Goal: Transaction & Acquisition: Book appointment/travel/reservation

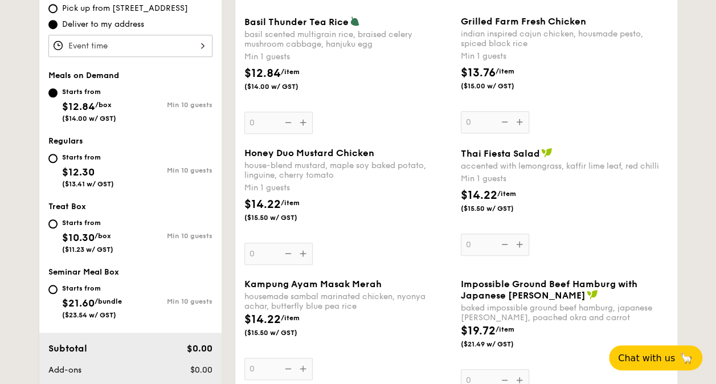
scroll to position [398, 0]
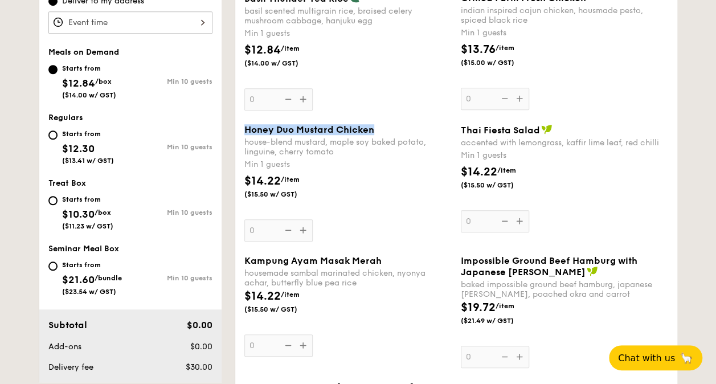
drag, startPoint x: 246, startPoint y: 130, endPoint x: 373, endPoint y: 128, distance: 127.0
click at [373, 128] on div "Honey Duo Mustard Chicken" at bounding box center [347, 129] width 207 height 11
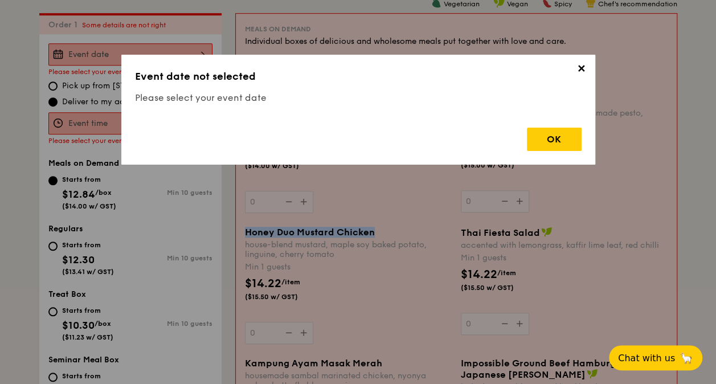
scroll to position [304, 0]
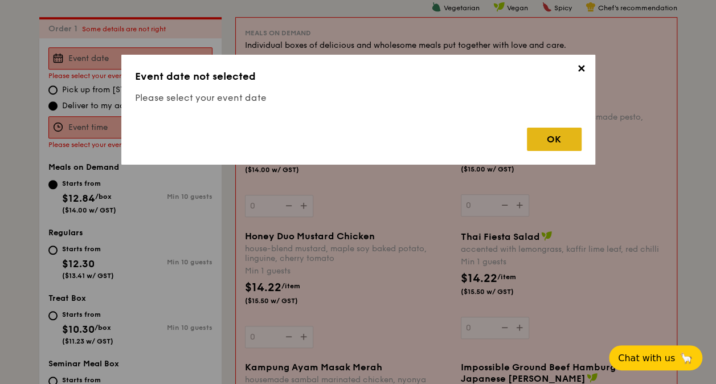
click at [536, 133] on div "OK" at bounding box center [554, 139] width 55 height 23
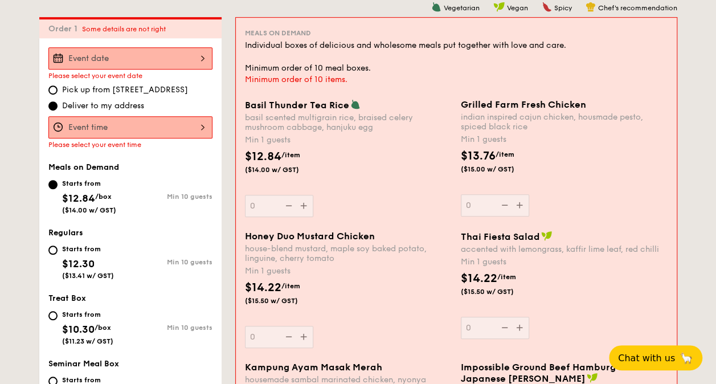
click at [364, 239] on span "Honey Duo Mustard Chicken" at bounding box center [310, 236] width 130 height 11
click at [313, 326] on input "0" at bounding box center [279, 337] width 68 height 22
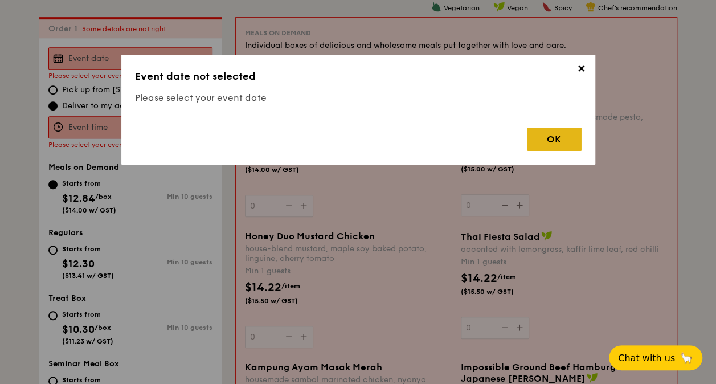
click at [546, 142] on div "OK" at bounding box center [554, 139] width 55 height 23
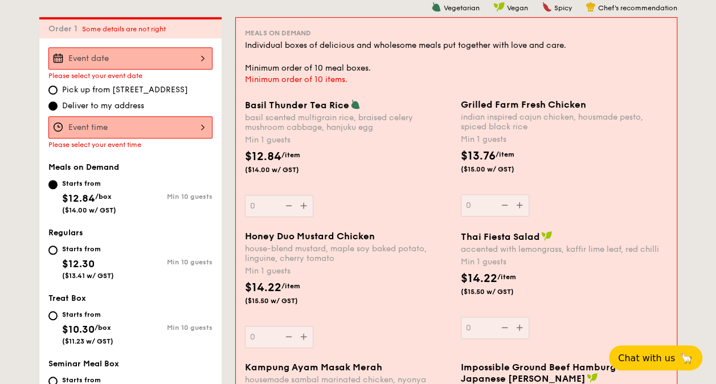
click at [190, 59] on div at bounding box center [130, 58] width 164 height 22
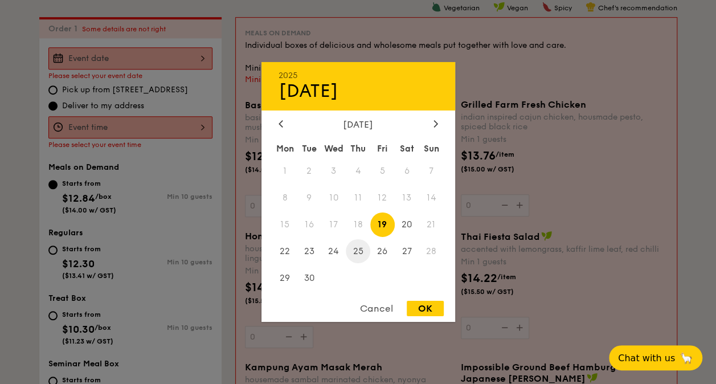
click at [355, 252] on span "25" at bounding box center [358, 251] width 24 height 24
click at [156, 130] on div at bounding box center [358, 192] width 716 height 384
click at [190, 60] on div "2025 Sep 19 September 2025 Mon Tue Wed Thu Fri Sat Sun 1 2 3 4 5 6 7 8 9 10 11 …" at bounding box center [130, 58] width 164 height 22
click at [402, 249] on span "27" at bounding box center [407, 251] width 24 height 24
click at [420, 304] on div "OK" at bounding box center [424, 308] width 37 height 15
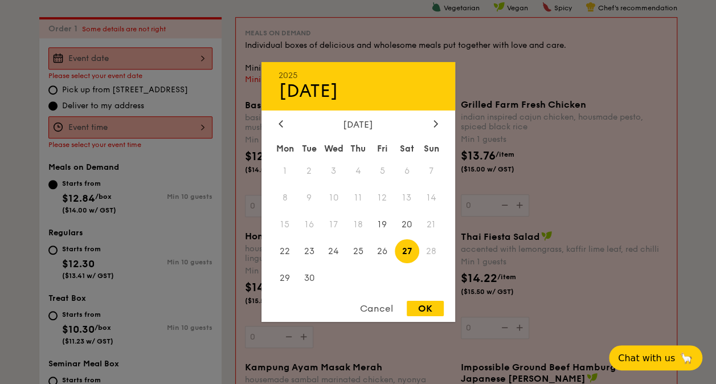
type input "Sep 27, 2025"
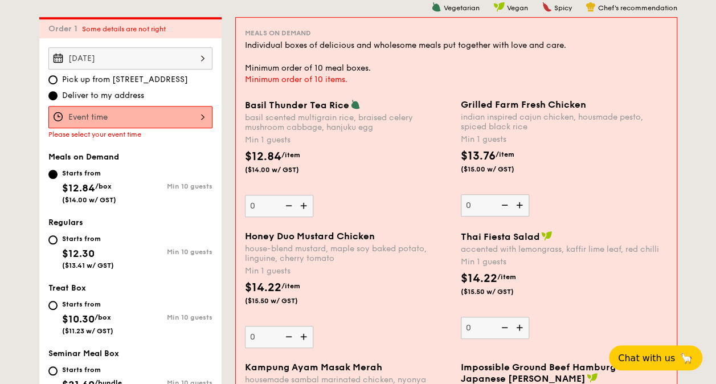
click at [134, 109] on div at bounding box center [130, 117] width 164 height 22
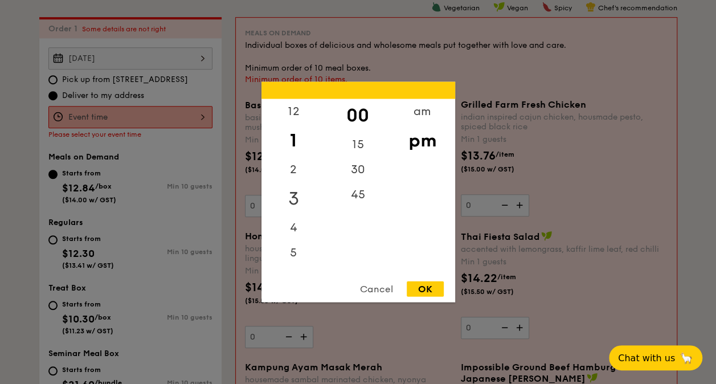
click at [285, 202] on div "3" at bounding box center [293, 198] width 64 height 33
click at [428, 294] on div "OK" at bounding box center [424, 288] width 37 height 15
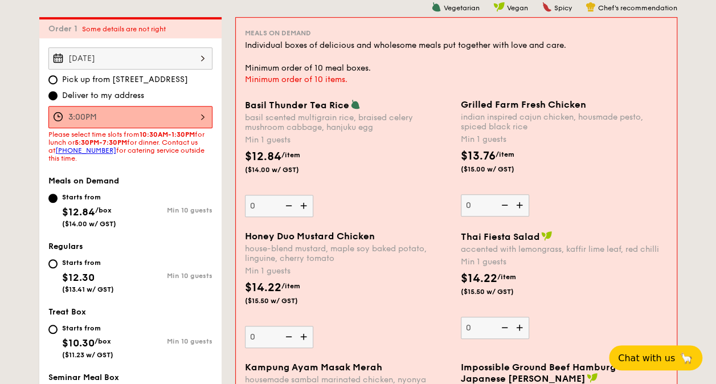
click at [196, 112] on div "3:00PM" at bounding box center [130, 117] width 164 height 22
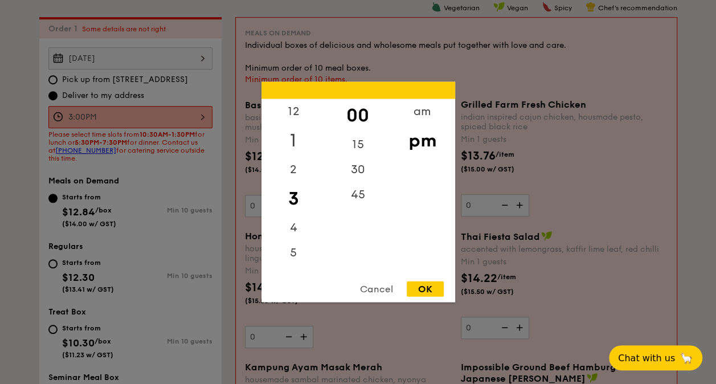
click at [292, 137] on div "1" at bounding box center [293, 140] width 64 height 33
click at [416, 290] on div "OK" at bounding box center [424, 288] width 37 height 15
type input "1:00PM"
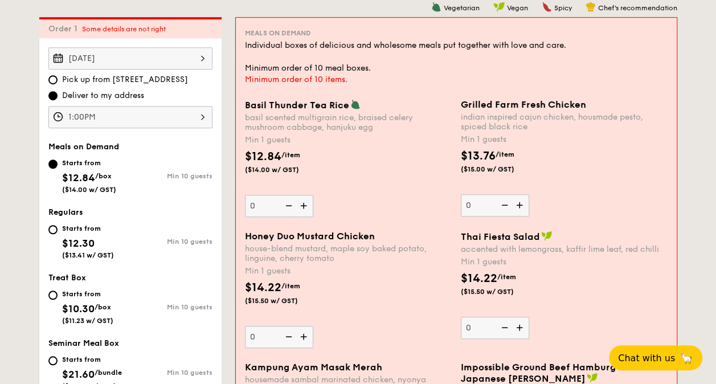
click at [386, 238] on div "Honey Duo Mustard Chicken" at bounding box center [348, 236] width 207 height 11
click at [313, 326] on input "0" at bounding box center [279, 337] width 68 height 22
drag, startPoint x: 386, startPoint y: 238, endPoint x: 241, endPoint y: 233, distance: 144.7
click at [241, 233] on div "Honey Duo Mustard Chicken house-blend mustard, maple soy baked potato, linguine…" at bounding box center [348, 289] width 216 height 117
copy span "Honey Duo Mustard Chicken"
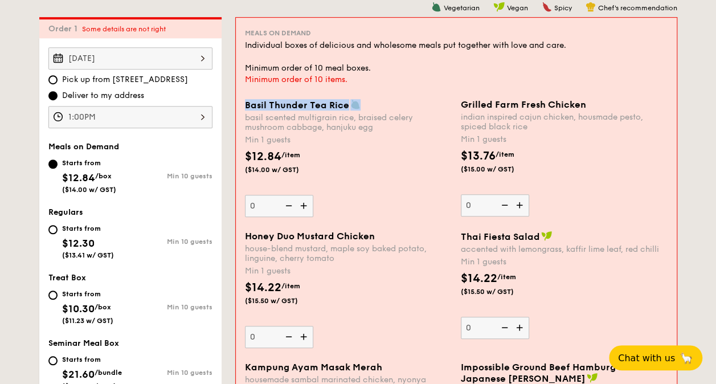
drag, startPoint x: 242, startPoint y: 105, endPoint x: 362, endPoint y: 105, distance: 120.1
click at [362, 105] on div "Basil Thunder Tea Rice basil scented multigrain rice, braised celery mushroom c…" at bounding box center [348, 158] width 216 height 118
copy span "Basil Thunder Tea Rice"
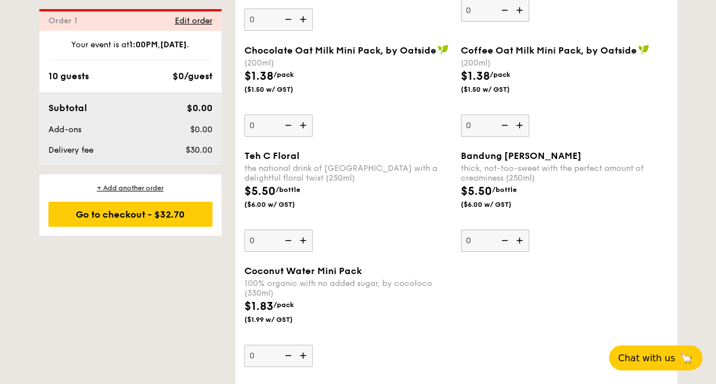
scroll to position [2126, 0]
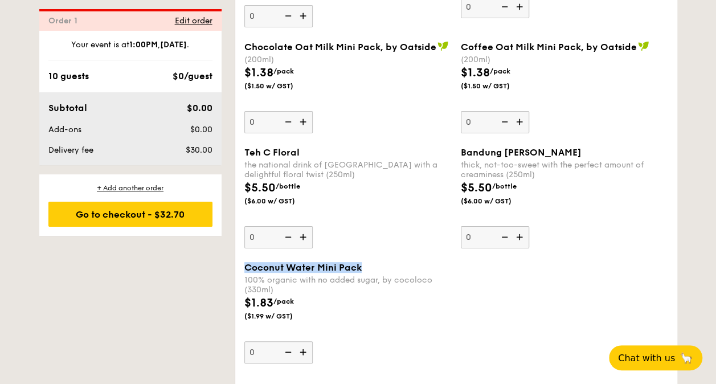
drag, startPoint x: 363, startPoint y: 258, endPoint x: 244, endPoint y: 263, distance: 119.1
click at [244, 263] on div "Coconut Water Mini Pack" at bounding box center [347, 267] width 207 height 11
copy span "Coconut Water Mini Pack"
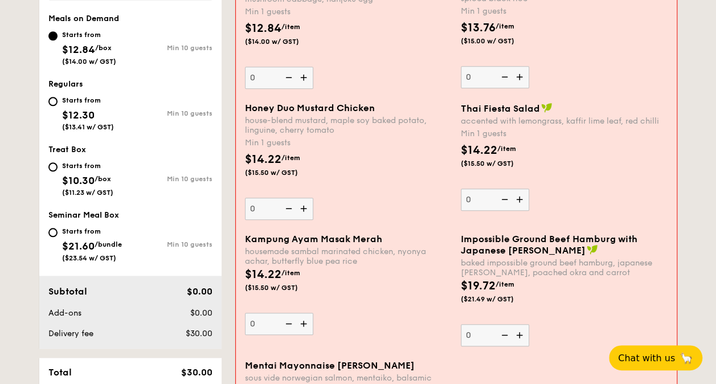
scroll to position [418, 0]
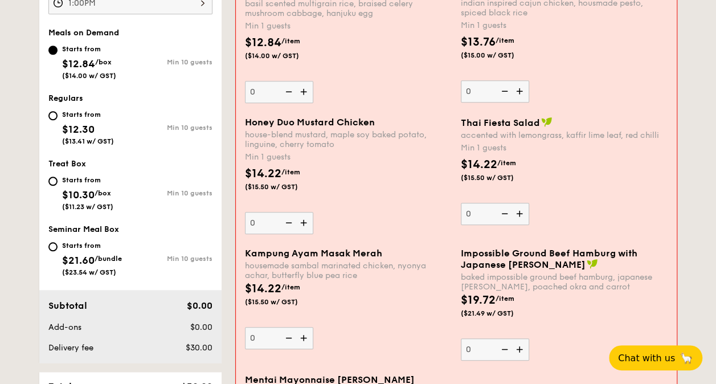
select select
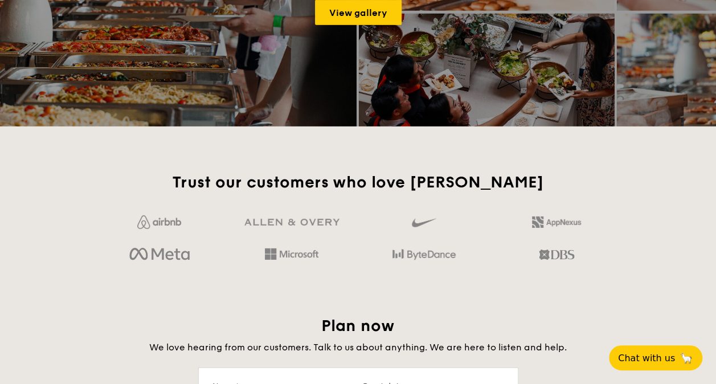
scroll to position [1619, 0]
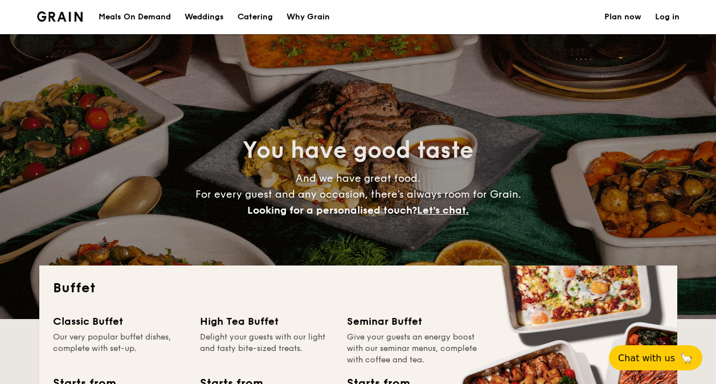
select select
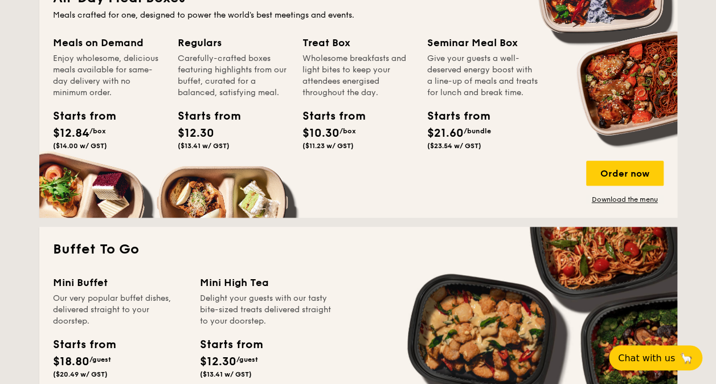
scroll to position [569, 0]
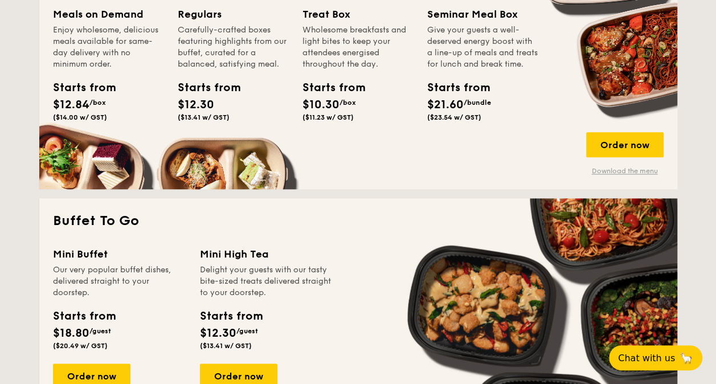
click at [608, 166] on link "Download the menu" at bounding box center [624, 170] width 77 height 9
